Goal: Task Accomplishment & Management: Manage account settings

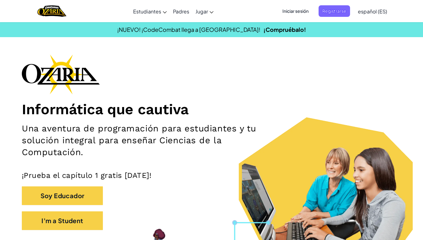
click at [297, 11] on span "Iniciar sesión" at bounding box center [296, 11] width 34 height 12
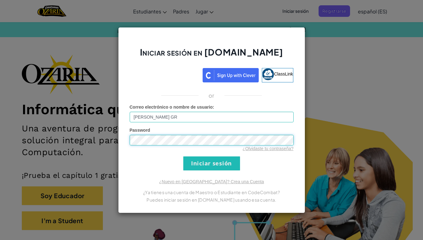
click at [211, 163] on input "Iniciar sesión" at bounding box center [211, 163] width 57 height 14
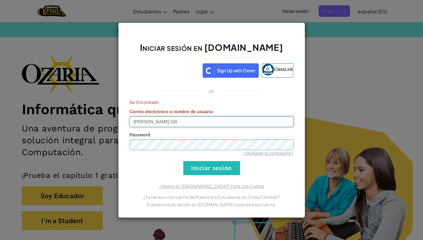
click at [196, 123] on input "[PERSON_NAME] GR" at bounding box center [212, 121] width 164 height 11
type input "D"
type input "[PERSON_NAME] GR"
click at [212, 168] on input "Iniciar sesión" at bounding box center [211, 168] width 57 height 14
click at [210, 169] on input "Iniciar sesión" at bounding box center [211, 168] width 57 height 14
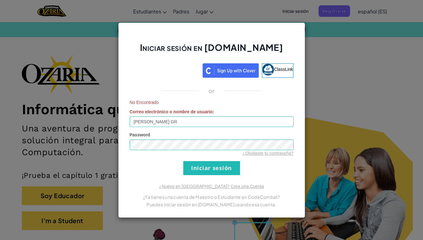
click at [263, 150] on div "¿Olvidaste tu contraseña?" at bounding box center [212, 153] width 164 height 6
click at [263, 154] on link "¿Olvidaste tu contraseña?" at bounding box center [268, 153] width 51 height 5
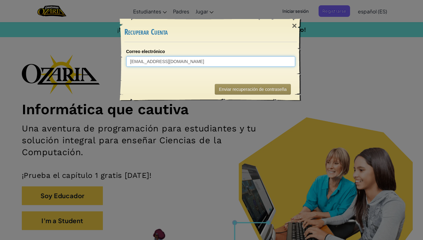
type input "[EMAIL_ADDRESS][DOMAIN_NAME]"
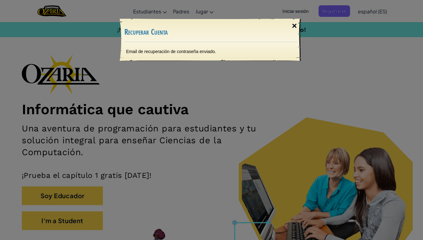
click at [294, 27] on div "×" at bounding box center [294, 26] width 14 height 18
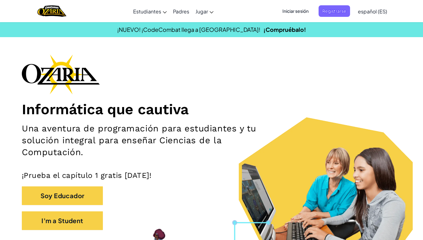
click at [296, 14] on span "Iniciar sesión" at bounding box center [296, 11] width 34 height 12
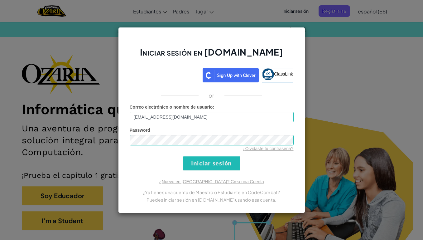
type input "[EMAIL_ADDRESS][DOMAIN_NAME]"
click at [232, 160] on input "Iniciar sesión" at bounding box center [211, 163] width 57 height 14
